Goal: Communication & Community: Answer question/provide support

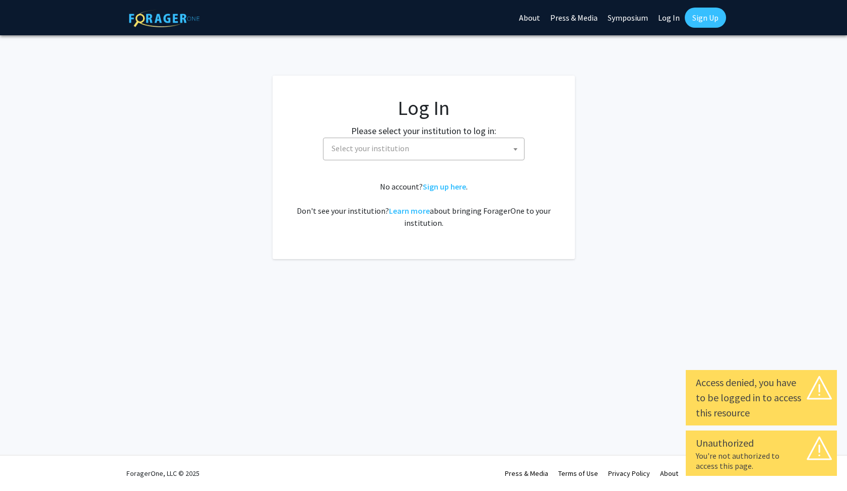
click at [517, 149] on b at bounding box center [516, 149] width 4 height 3
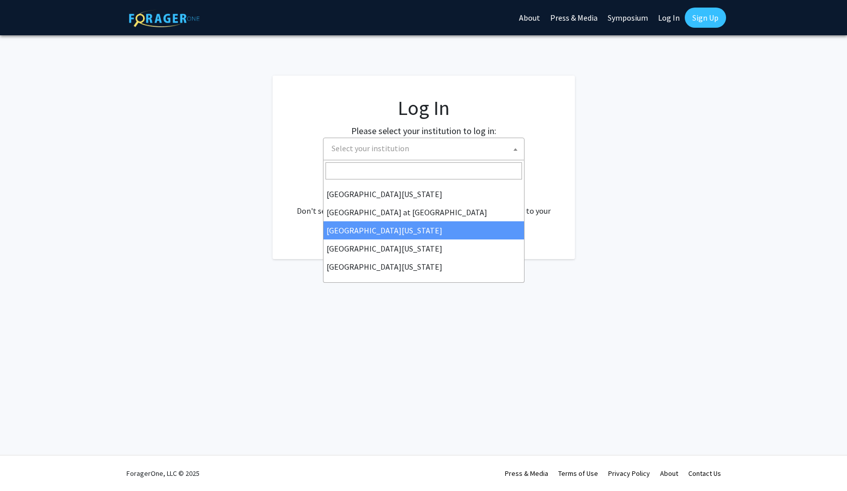
scroll to position [353, 0]
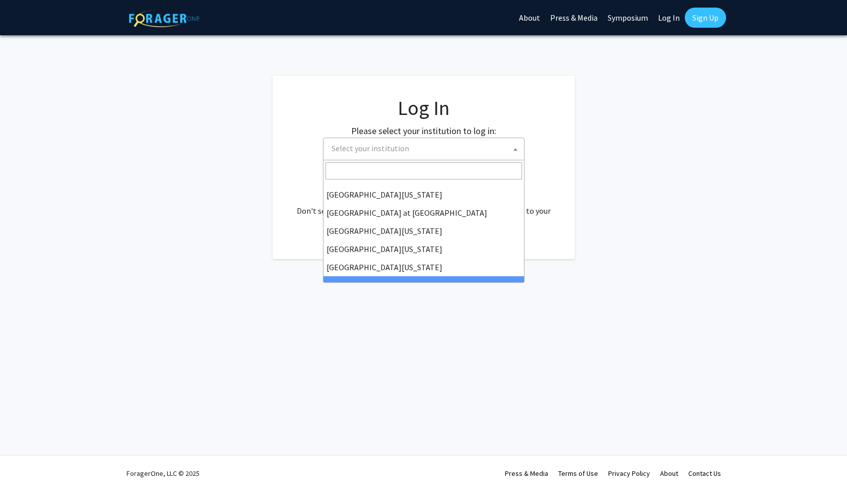
select select "21"
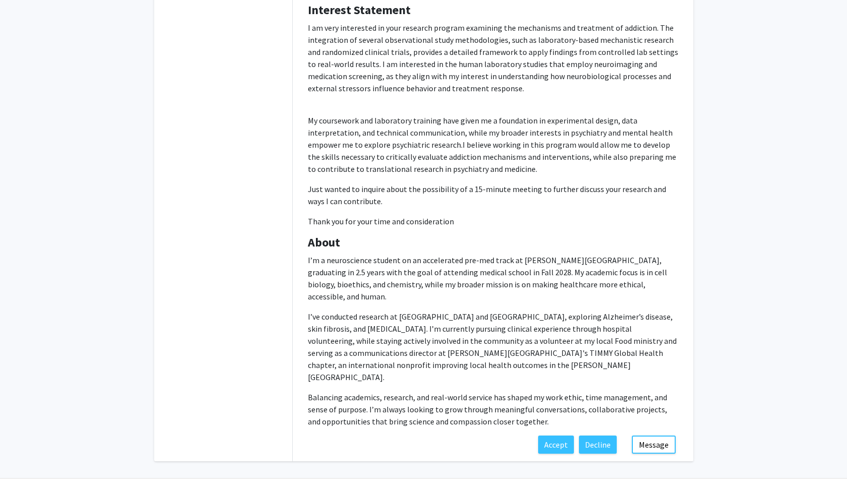
scroll to position [154, 0]
click at [642, 436] on button "Message" at bounding box center [654, 445] width 44 height 18
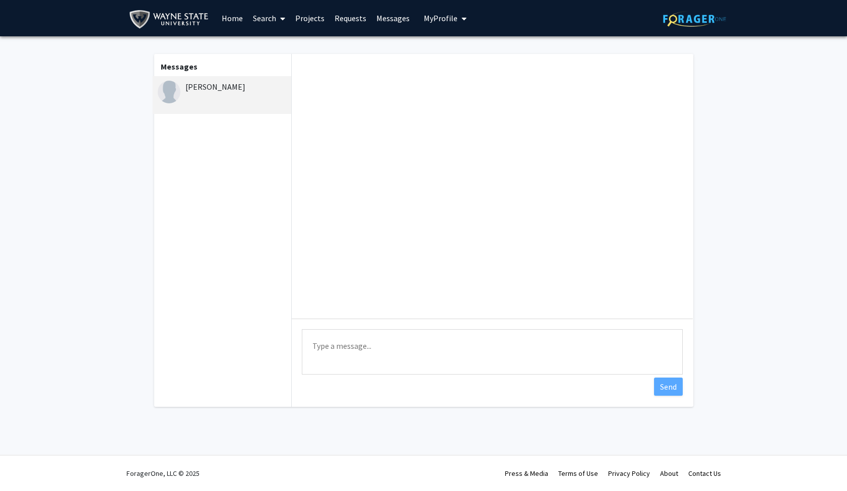
click at [602, 255] on div at bounding box center [492, 186] width 401 height 265
click at [577, 361] on textarea "Type a message" at bounding box center [492, 351] width 381 height 45
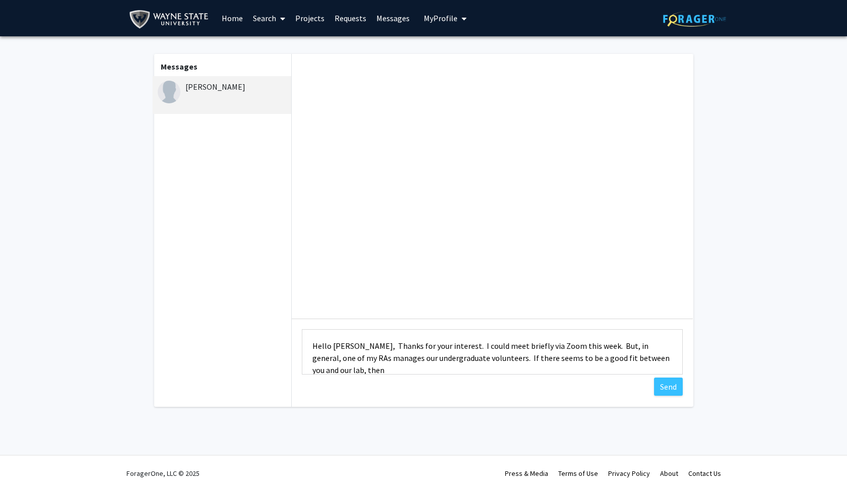
scroll to position [1, 0]
click at [372, 358] on textarea "Hello [PERSON_NAME], Thanks for your interest. I could meet briefly via Zoom th…" at bounding box center [492, 351] width 381 height 45
click at [455, 347] on textarea "Hello [PERSON_NAME], Thanks for your interest. I could meet briefly via Zoom th…" at bounding box center [492, 351] width 381 height 45
click at [425, 372] on textarea "Hello [PERSON_NAME], Thanks for your interest in our research. I could meet bri…" at bounding box center [492, 351] width 381 height 45
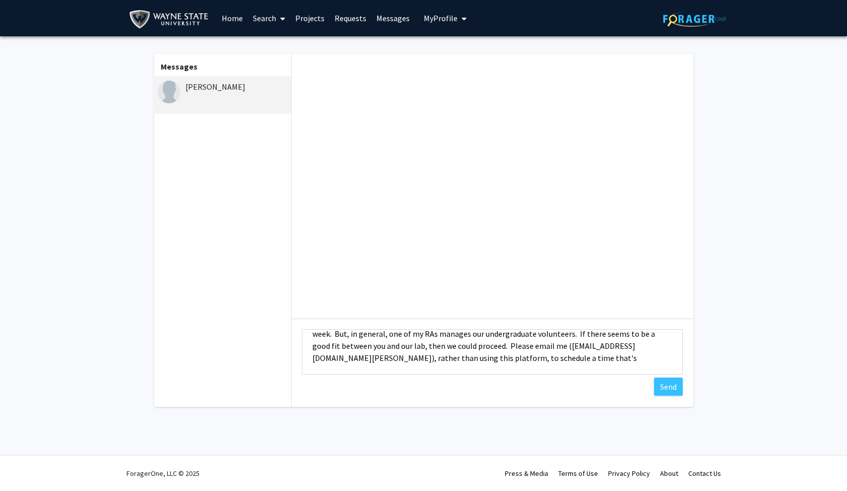
click at [367, 363] on textarea "Hello [PERSON_NAME], Thanks for your interest in our research. I could meet bri…" at bounding box center [492, 351] width 381 height 45
click at [422, 360] on textarea "Hello [PERSON_NAME], Thanks for your interest in our research. I could meet bri…" at bounding box center [492, 351] width 381 height 45
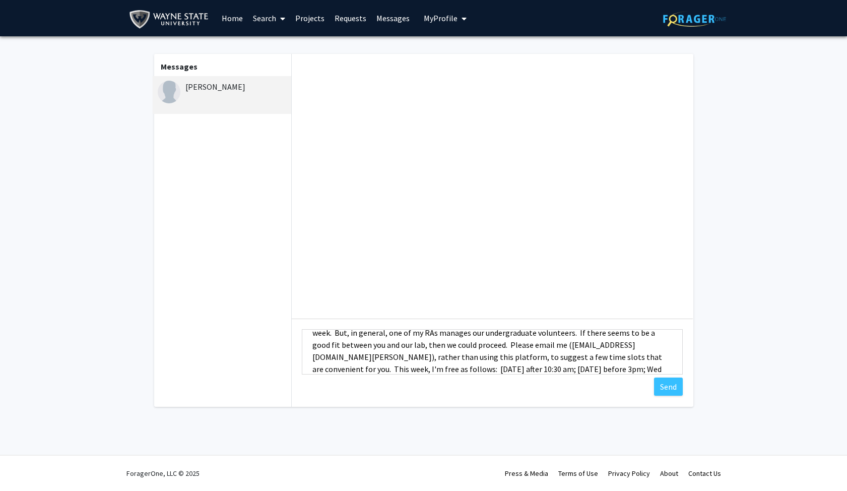
click at [517, 359] on textarea "Hello [PERSON_NAME], Thanks for your interest in our research. I could meet bri…" at bounding box center [492, 351] width 381 height 45
click at [621, 370] on textarea "Hello [PERSON_NAME], Thanks for your interest in our research. I could meet bri…" at bounding box center [492, 351] width 381 height 45
drag, startPoint x: 554, startPoint y: 339, endPoint x: 592, endPoint y: 338, distance: 38.8
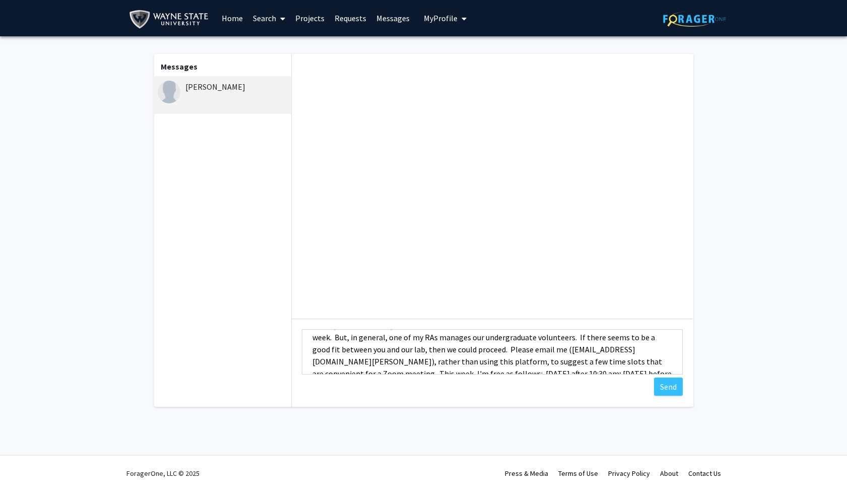
click at [592, 338] on textarea "Hello [PERSON_NAME], Thanks for your interest in our research. I could meet bri…" at bounding box center [492, 351] width 381 height 45
click at [529, 339] on textarea "Hello [PERSON_NAME], Thanks for your interest in our research. I could meet bri…" at bounding box center [492, 351] width 381 height 45
drag, startPoint x: 650, startPoint y: 348, endPoint x: 408, endPoint y: 365, distance: 243.1
click at [408, 365] on textarea "Hello [PERSON_NAME], Thanks for your interest in our research. I could meet bri…" at bounding box center [492, 351] width 381 height 45
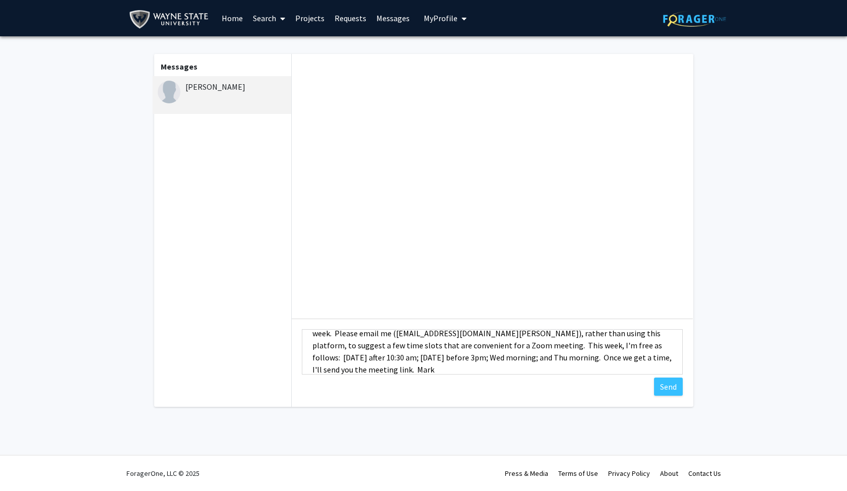
scroll to position [24, 0]
click at [613, 361] on textarea "Hello [PERSON_NAME], Thanks for your interest in our research. I could meet bri…" at bounding box center [492, 351] width 381 height 45
paste textarea "But, in general, one of my RAs manages our undergraduate volunteers. AIf there …"
click at [629, 335] on textarea "Hello [PERSON_NAME], Thanks for your interest in our research. I could meet bri…" at bounding box center [492, 351] width 381 height 45
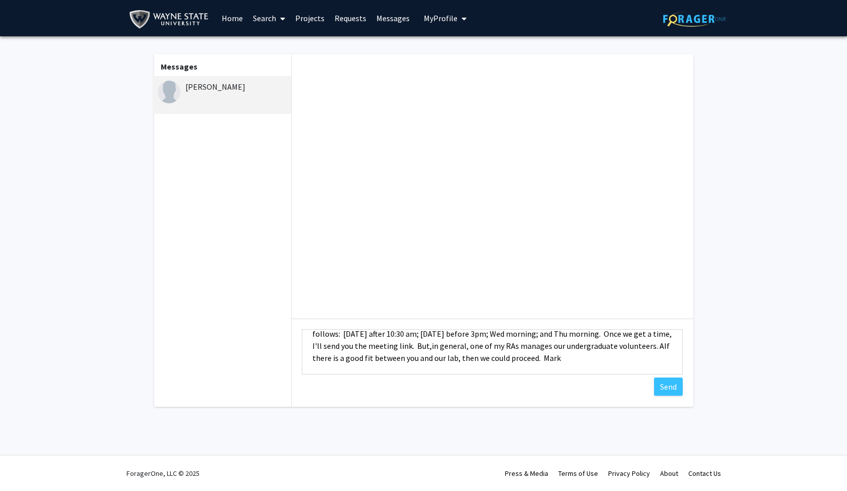
scroll to position [45, 0]
drag, startPoint x: 613, startPoint y: 341, endPoint x: 652, endPoint y: 340, distance: 38.8
click at [652, 340] on textarea "Hello [PERSON_NAME], Thanks for your interest in our research. I could meet bri…" at bounding box center [492, 351] width 381 height 45
click at [453, 349] on textarea "Hello [PERSON_NAME], Thanks for your interest in our research. I could meet bri…" at bounding box center [492, 351] width 381 height 45
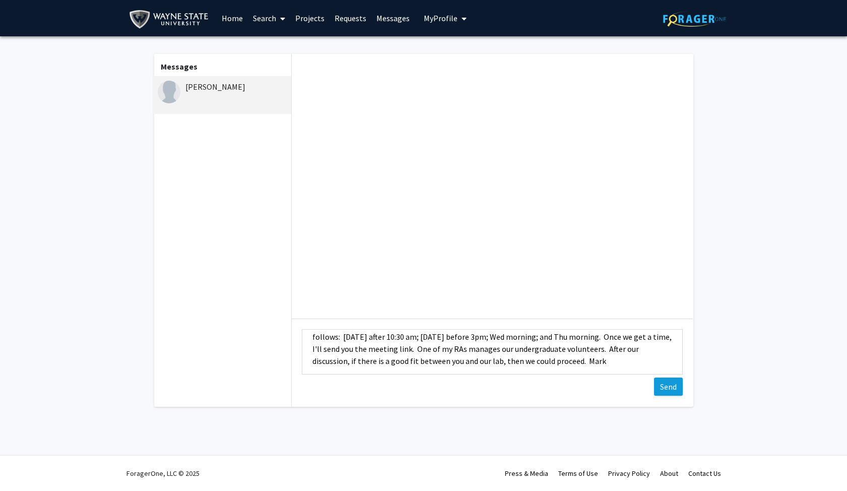
type textarea "Hello [PERSON_NAME], Thanks for your interest in our research. I could meet bri…"
click at [672, 388] on button "Send" at bounding box center [668, 387] width 29 height 18
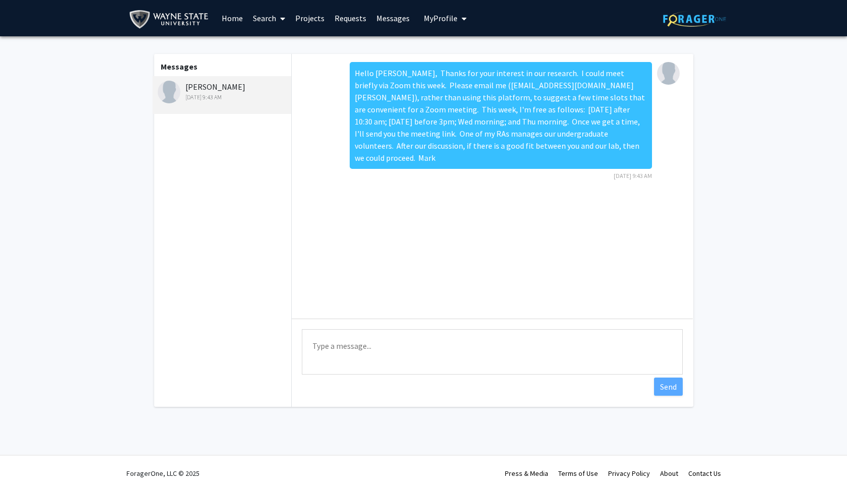
scroll to position [0, 0]
